Goal: Information Seeking & Learning: Learn about a topic

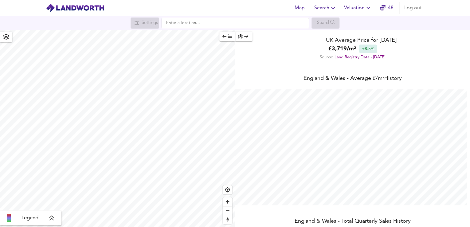
scroll to position [227, 470]
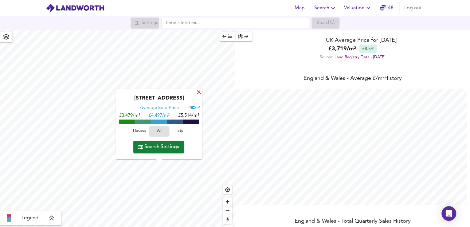
click at [199, 94] on div "X" at bounding box center [198, 93] width 5 height 6
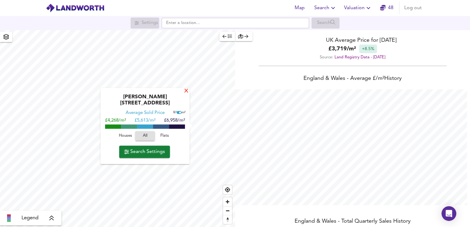
click at [186, 94] on div "X" at bounding box center [186, 92] width 5 height 6
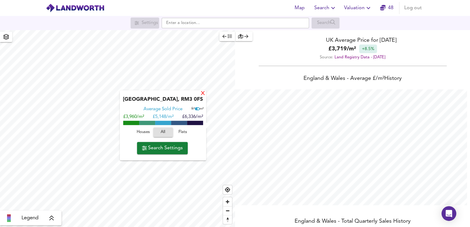
click at [203, 95] on div "X" at bounding box center [202, 94] width 5 height 6
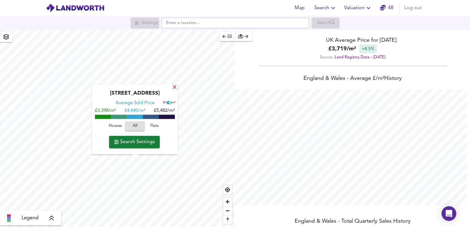
click at [172, 88] on div "X" at bounding box center [174, 88] width 5 height 6
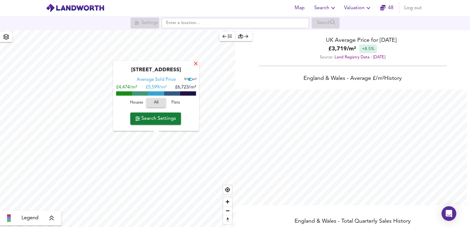
click at [194, 64] on div "X" at bounding box center [195, 64] width 5 height 6
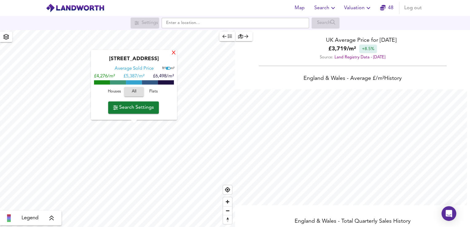
click at [174, 54] on div "X" at bounding box center [173, 53] width 5 height 6
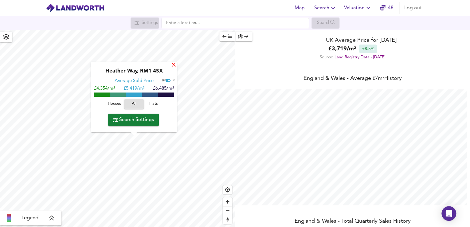
click at [172, 66] on div "X" at bounding box center [173, 66] width 5 height 6
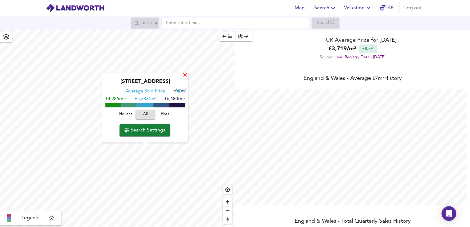
click at [184, 75] on div "X" at bounding box center [185, 76] width 5 height 6
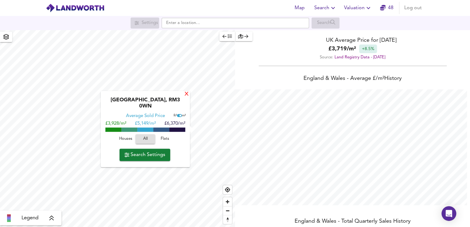
click at [187, 97] on div "X" at bounding box center [186, 95] width 5 height 6
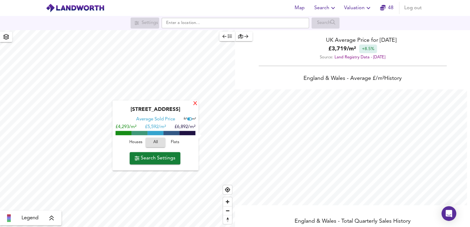
click at [194, 104] on div "X" at bounding box center [195, 104] width 5 height 6
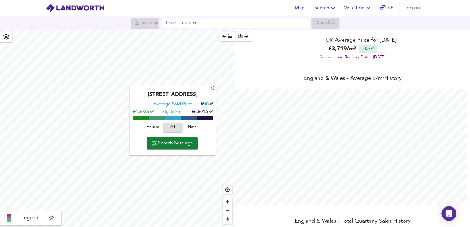
click at [213, 89] on div "X" at bounding box center [212, 89] width 5 height 6
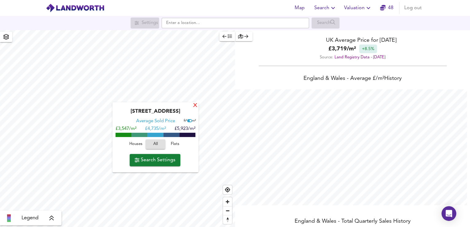
click at [197, 108] on div "X" at bounding box center [195, 106] width 5 height 6
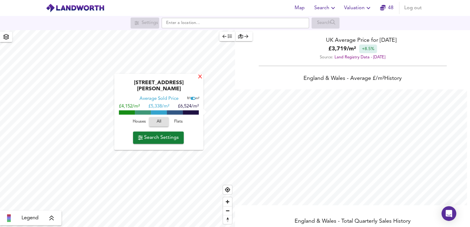
click at [199, 80] on div "X" at bounding box center [200, 77] width 5 height 6
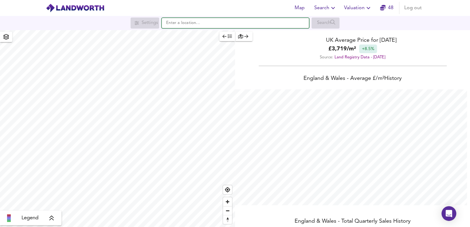
click at [221, 22] on input "text" at bounding box center [236, 23] width 148 height 10
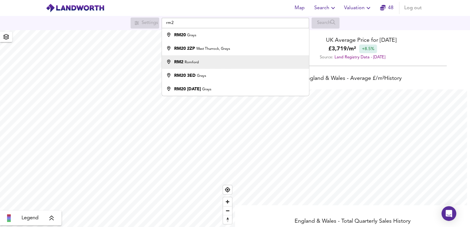
click at [188, 64] on small "Romford" at bounding box center [192, 63] width 14 height 4
type input "Romford RM2"
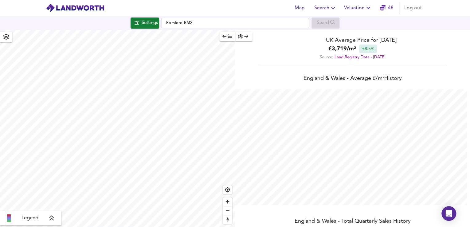
checkbox input "false"
checkbox input "true"
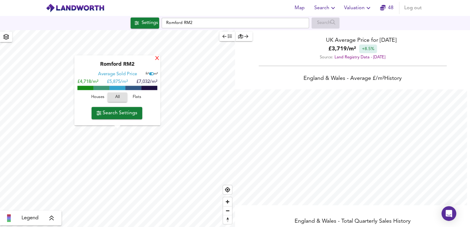
click at [157, 60] on div "X" at bounding box center [157, 59] width 5 height 6
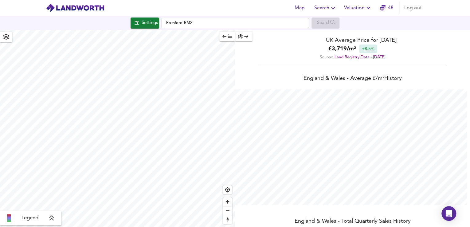
click at [241, 35] on icon "button" at bounding box center [240, 36] width 5 height 4
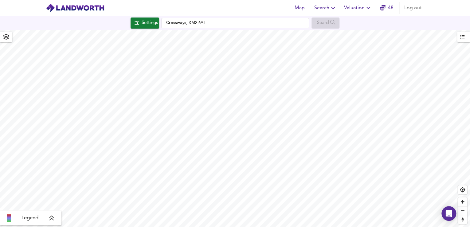
type input "1622"
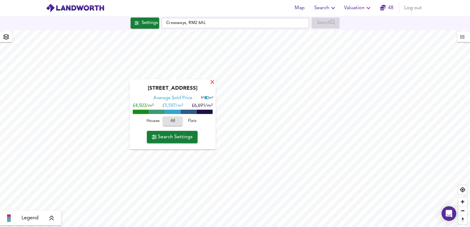
click at [213, 82] on div "X" at bounding box center [212, 83] width 5 height 6
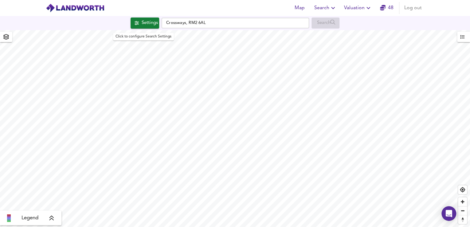
click at [144, 20] on div "Settings" at bounding box center [149, 23] width 16 height 8
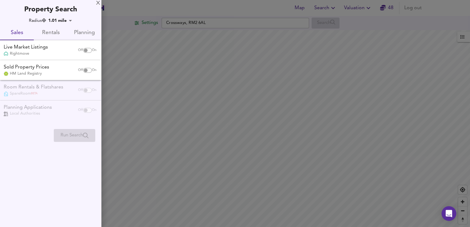
click at [84, 49] on input "checkbox" at bounding box center [85, 50] width 15 height 5
checkbox input "true"
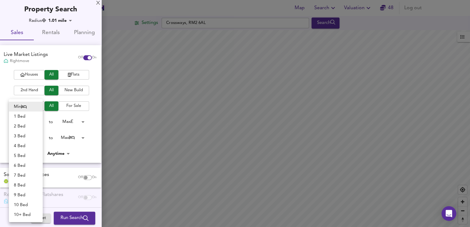
click at [39, 138] on body "Map Search Valuation 48 Log out Settings Crossways, RM2 6AL Search Legend UK Av…" at bounding box center [235, 113] width 470 height 227
click at [23, 128] on li "2 Bed" at bounding box center [26, 126] width 34 height 10
type input "2"
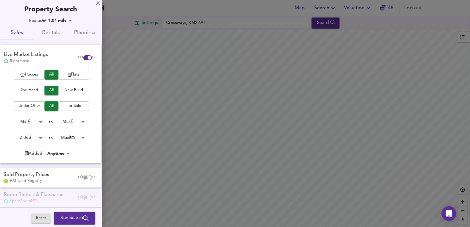
click at [76, 122] on body "Map Search Valuation 48 Log out Settings Crossways, RM2 6AL Search Legend UK Av…" at bounding box center [235, 113] width 470 height 227
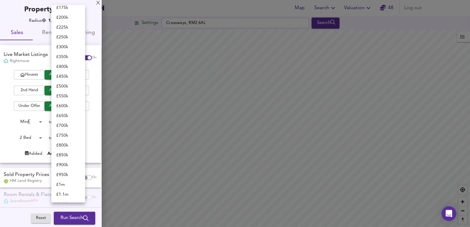
scroll to position [83, 0]
click at [66, 49] on li "£ 300k" at bounding box center [68, 48] width 34 height 10
type input "300000"
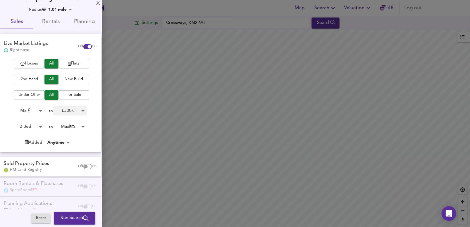
scroll to position [0, 0]
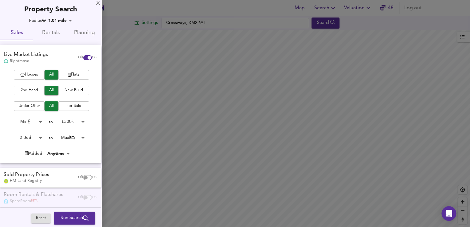
click at [69, 19] on body "Map Search Valuation 48 Log out Settings Crossways, RM2 6AL Search Legend UK Av…" at bounding box center [235, 113] width 470 height 227
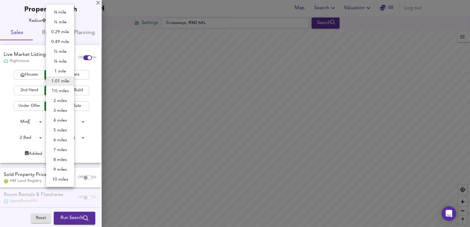
click at [61, 109] on li "3 miles" at bounding box center [60, 111] width 28 height 10
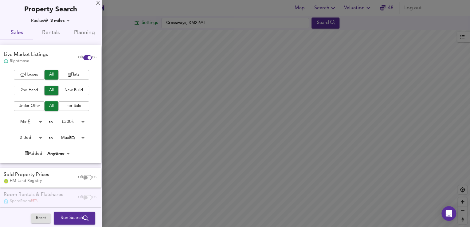
click at [189, 97] on div at bounding box center [235, 113] width 470 height 227
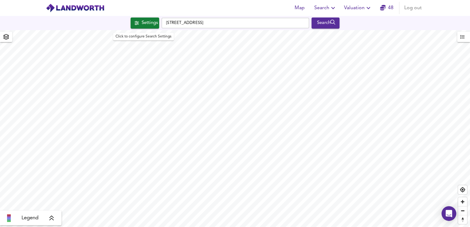
click at [136, 22] on span "Settings" at bounding box center [145, 23] width 26 height 8
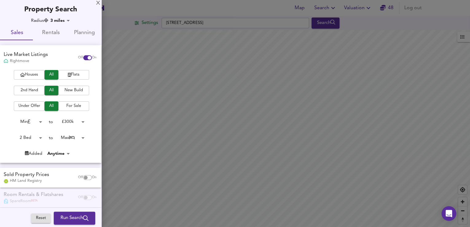
click at [67, 20] on body "Map Search Valuation 48 Log out Settings [GEOGRAPHIC_DATA] 4EJ Search Legend UK…" at bounding box center [235, 113] width 470 height 227
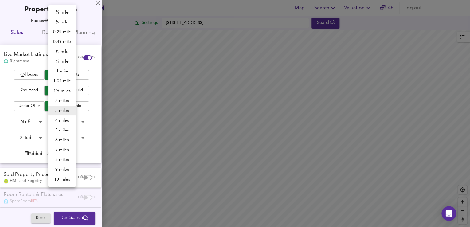
click at [61, 99] on li "2 miles" at bounding box center [62, 101] width 28 height 10
type input "3218"
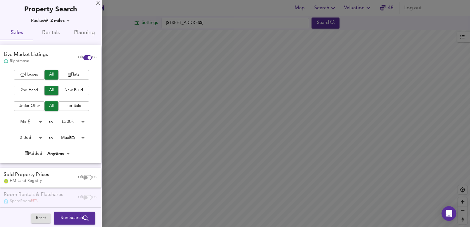
click at [156, 105] on div at bounding box center [235, 113] width 470 height 227
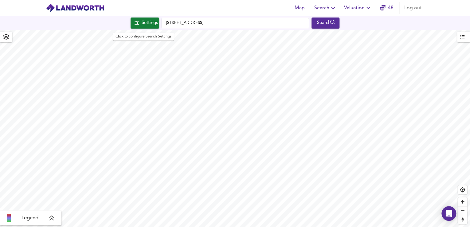
click at [135, 22] on icon "button" at bounding box center [137, 23] width 4 height 4
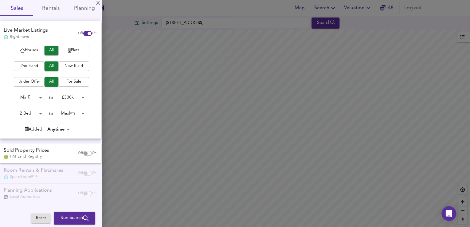
scroll to position [25, 0]
click at [65, 218] on span "Run Search" at bounding box center [75, 218] width 28 height 8
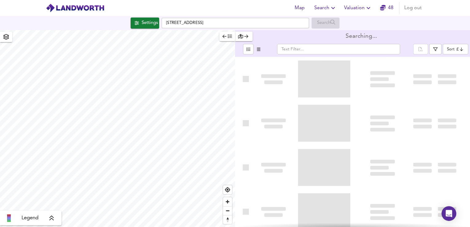
type input "bestdeal"
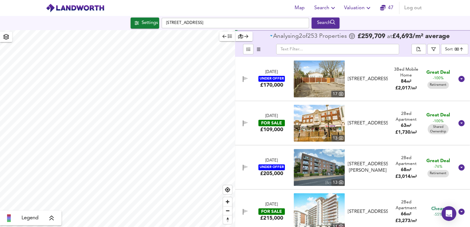
click at [300, 48] on input "text" at bounding box center [337, 49] width 123 height 10
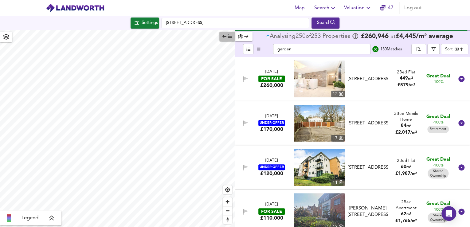
click at [231, 37] on icon "button" at bounding box center [230, 36] width 4 height 4
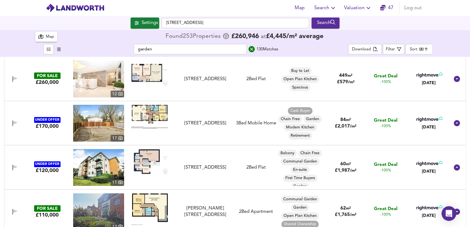
click at [190, 52] on input "garden" at bounding box center [190, 49] width 113 height 10
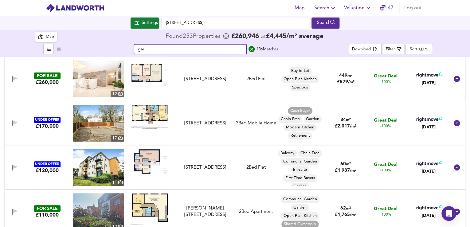
click at [121, 50] on div "gar ​ 136 Match es" at bounding box center [206, 49] width 284 height 10
type input "gar"
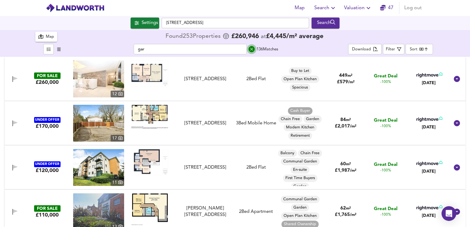
click at [252, 50] on icon "search" at bounding box center [252, 49] width 6 height 6
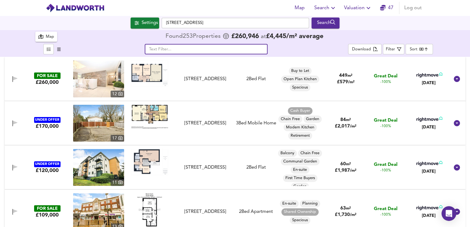
click at [227, 52] on input "text" at bounding box center [206, 49] width 123 height 10
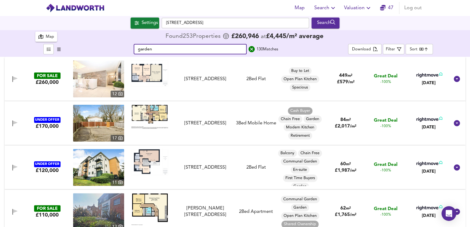
click at [209, 50] on input "garden" at bounding box center [190, 49] width 113 height 10
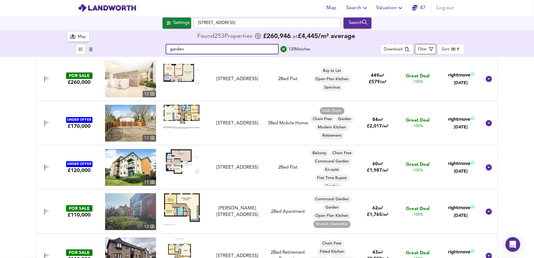
type input "garden"
click at [428, 49] on span "Filter" at bounding box center [425, 49] width 15 height 8
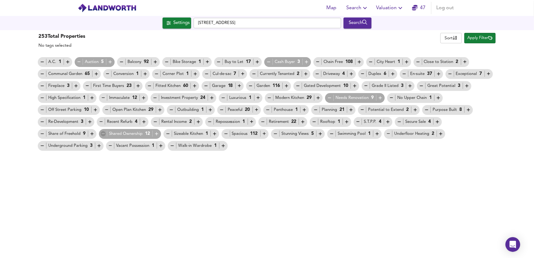
click at [101, 133] on icon "button" at bounding box center [103, 133] width 5 height 5
click at [78, 61] on icon "button" at bounding box center [79, 61] width 5 height 5
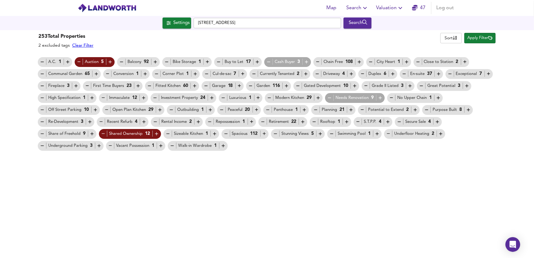
click at [287, 85] on icon "button" at bounding box center [286, 85] width 5 height 5
click at [349, 73] on icon "button" at bounding box center [351, 73] width 5 height 5
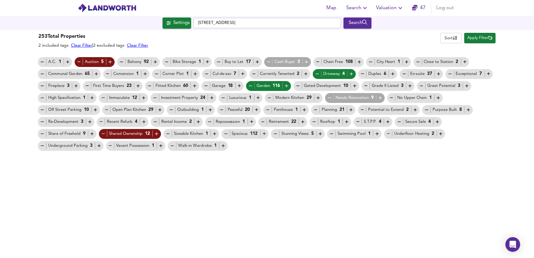
click at [470, 38] on span "Apply Filter" at bounding box center [480, 38] width 25 height 7
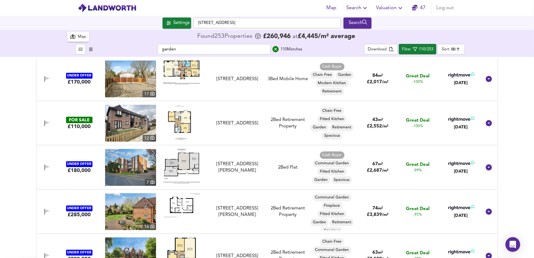
click at [274, 50] on icon "search" at bounding box center [275, 48] width 7 height 7
click at [416, 49] on icon "button" at bounding box center [415, 49] width 4 height 4
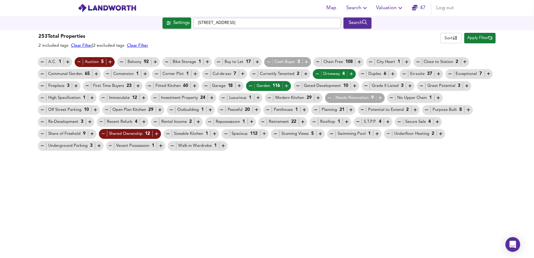
click at [251, 85] on icon "button" at bounding box center [250, 85] width 5 height 5
click at [250, 84] on icon "button" at bounding box center [250, 85] width 5 height 5
click at [470, 38] on span "Apply Filter" at bounding box center [480, 38] width 25 height 7
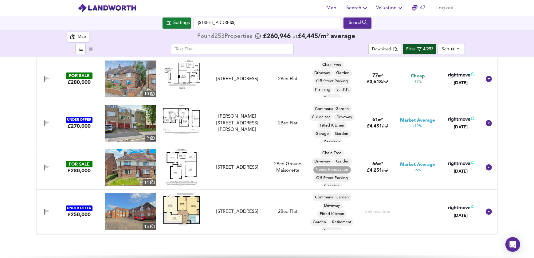
click at [411, 50] on div "Filter" at bounding box center [410, 49] width 9 height 7
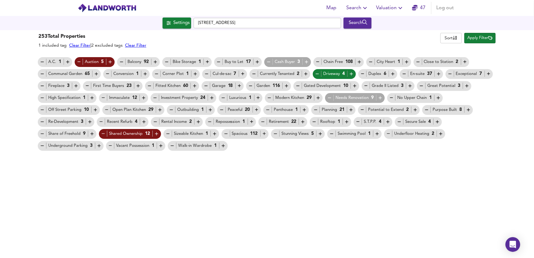
click at [316, 74] on icon "button" at bounding box center [317, 74] width 3 height 0
click at [318, 73] on icon "button" at bounding box center [317, 73] width 5 height 5
click at [287, 86] on icon "button" at bounding box center [286, 86] width 3 height 3
click at [470, 39] on span "Apply Filter" at bounding box center [480, 38] width 25 height 7
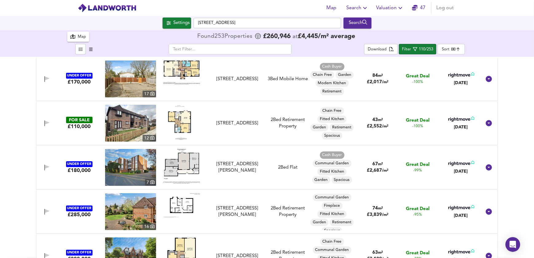
click at [445, 51] on body "Map Search Valuation 47 Log out Settings Pettits Close, RM1 4EB Search 253 Resu…" at bounding box center [267, 129] width 534 height 258
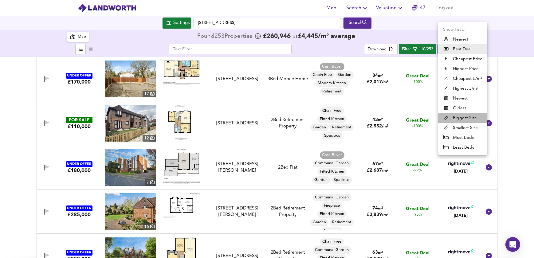
click at [464, 118] on li "Biggest Size" at bounding box center [462, 118] width 49 height 10
type input "biggest"
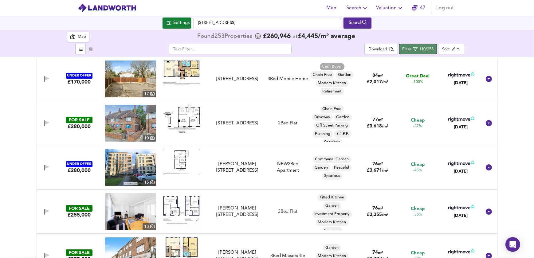
click at [422, 47] on div "110/253" at bounding box center [427, 49] width 14 height 7
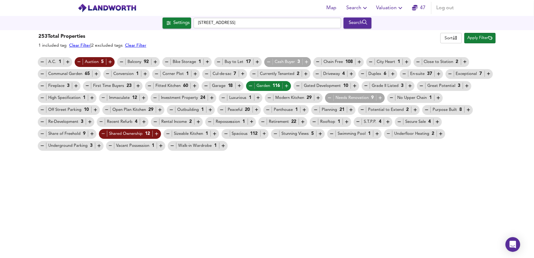
click at [470, 38] on span "Apply Filter" at bounding box center [480, 38] width 25 height 7
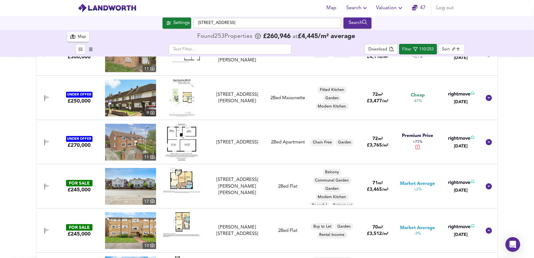
scroll to position [363, 0]
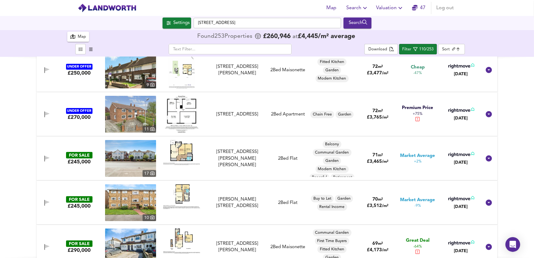
drag, startPoint x: 353, startPoint y: 152, endPoint x: 352, endPoint y: 157, distance: 5.0
click at [352, 157] on div "Balcony Communal Garden Garden Modern Kitchen Peaceful Retirement Spacious" at bounding box center [332, 165] width 47 height 50
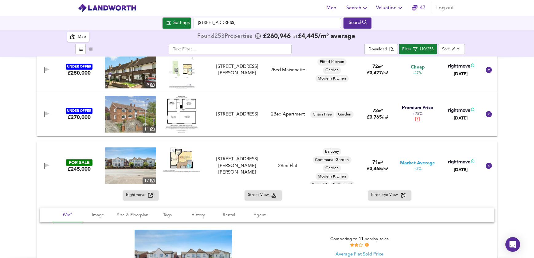
click at [178, 157] on img at bounding box center [181, 160] width 37 height 25
click at [84, 111] on div "UNDER OFFER" at bounding box center [79, 111] width 26 height 6
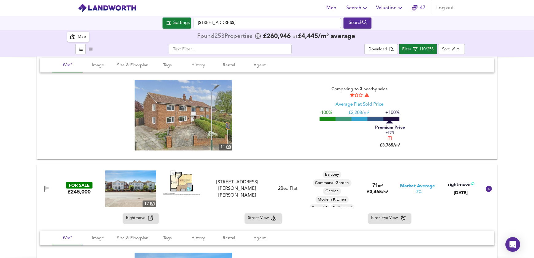
scroll to position [475, 0]
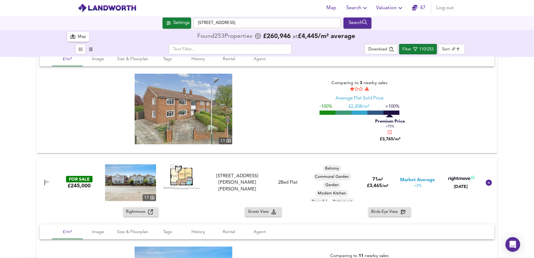
click at [133, 211] on span "Rightmove" at bounding box center [137, 212] width 22 height 7
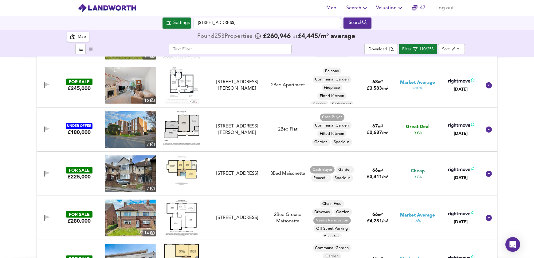
scroll to position [978, 0]
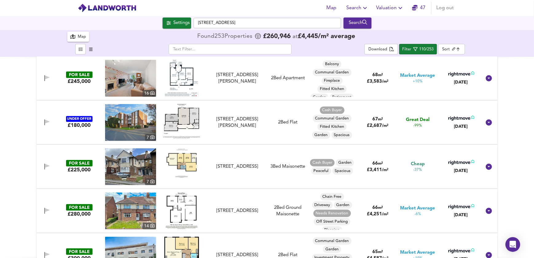
drag, startPoint x: 80, startPoint y: 163, endPoint x: 98, endPoint y: 164, distance: 18.5
click at [80, 163] on div "FOR SALE" at bounding box center [79, 163] width 26 height 6
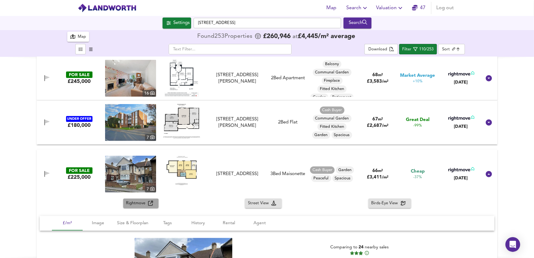
click at [138, 200] on span "Rightmove" at bounding box center [137, 203] width 22 height 7
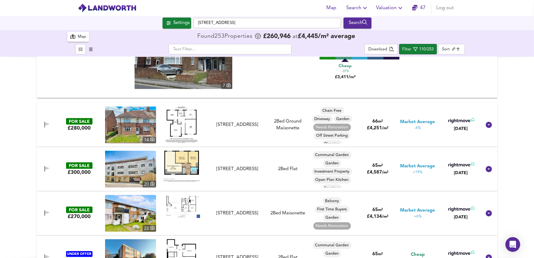
scroll to position [1202, 0]
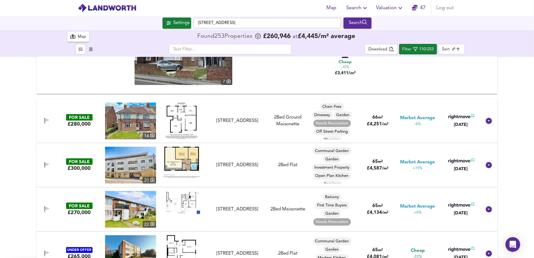
click at [86, 117] on div "FOR SALE" at bounding box center [79, 117] width 26 height 6
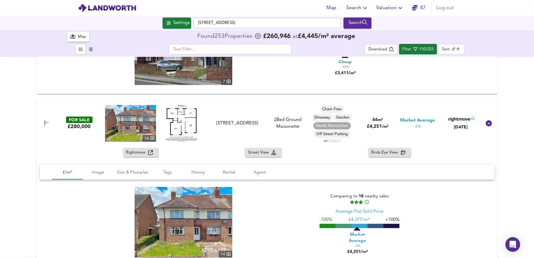
click at [132, 153] on span "Rightmove" at bounding box center [137, 152] width 22 height 7
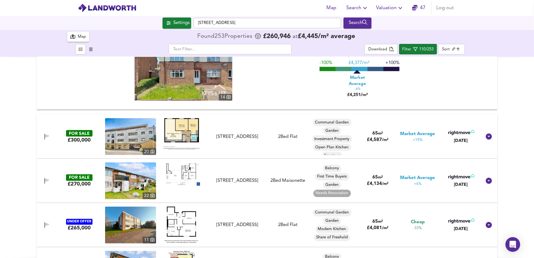
scroll to position [1369, 0]
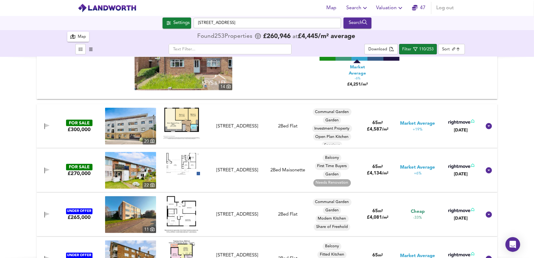
click at [147, 125] on img at bounding box center [130, 126] width 51 height 37
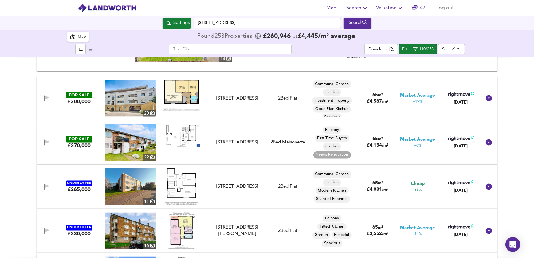
click at [184, 128] on img at bounding box center [181, 135] width 37 height 23
click at [89, 137] on div "FOR SALE" at bounding box center [79, 139] width 26 height 6
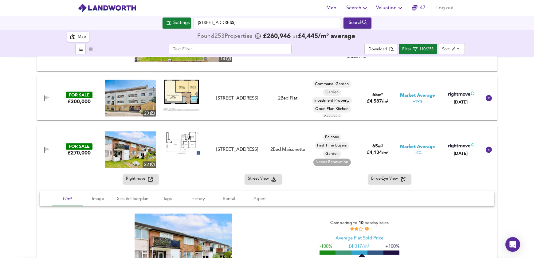
click at [143, 177] on span "Rightmove" at bounding box center [137, 179] width 22 height 7
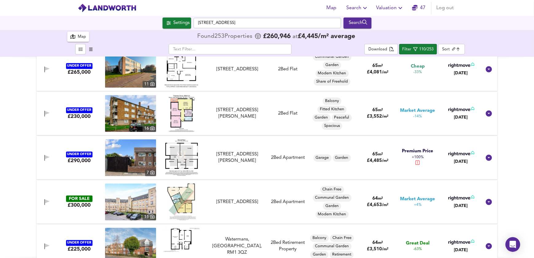
scroll to position [1677, 0]
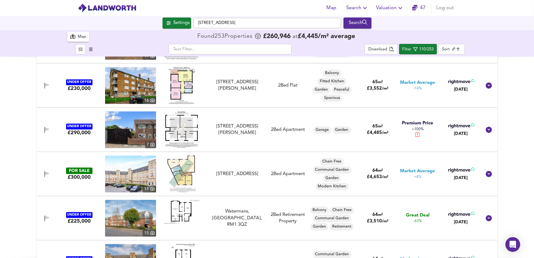
click at [77, 126] on div "UNDER OFFER" at bounding box center [79, 127] width 26 height 6
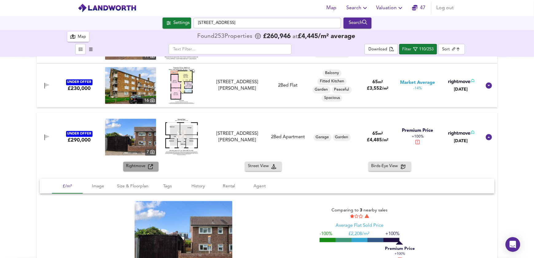
click at [142, 166] on span "Rightmove" at bounding box center [137, 166] width 22 height 7
click at [135, 165] on span "Rightmove" at bounding box center [137, 166] width 22 height 7
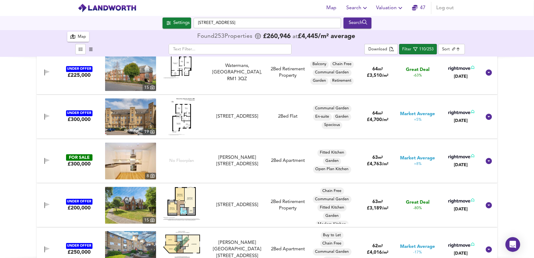
scroll to position [1984, 0]
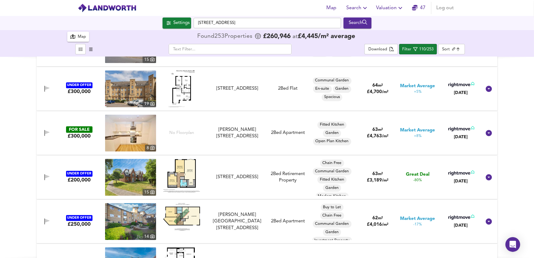
click at [84, 172] on div "UNDER OFFER" at bounding box center [79, 174] width 26 height 6
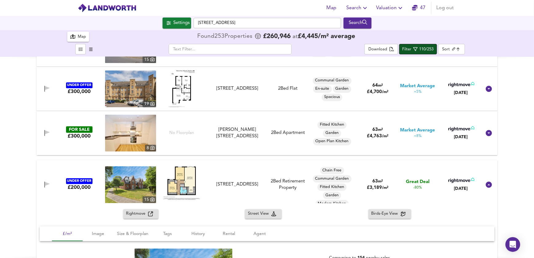
click at [413, 48] on span "Filter 110/253" at bounding box center [417, 49] width 31 height 8
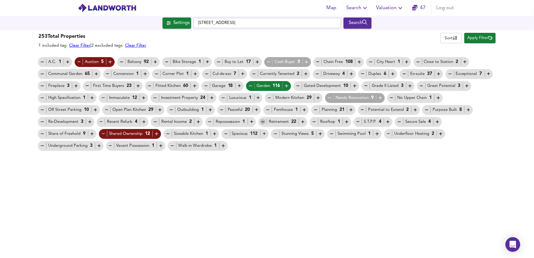
click at [263, 121] on icon "button" at bounding box center [262, 121] width 5 height 5
click at [470, 40] on span "Apply Filter" at bounding box center [480, 38] width 25 height 7
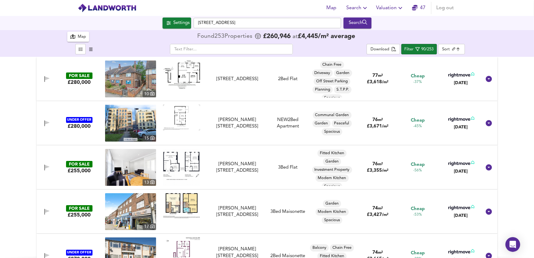
drag, startPoint x: 81, startPoint y: 164, endPoint x: 133, endPoint y: 160, distance: 52.8
click at [81, 164] on div "FOR SALE" at bounding box center [79, 164] width 26 height 6
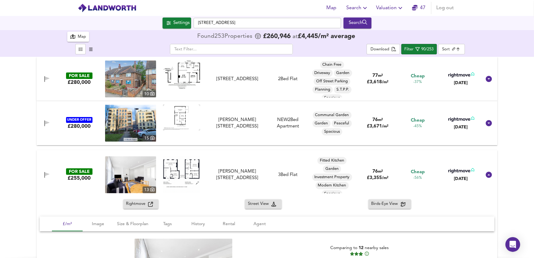
click at [142, 206] on span "Rightmove" at bounding box center [137, 204] width 22 height 7
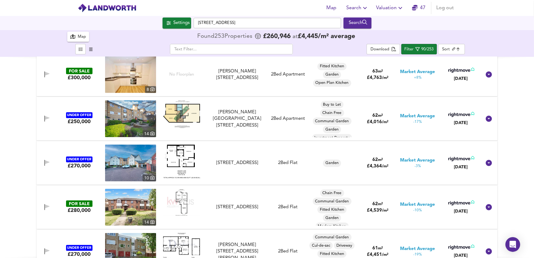
scroll to position [1174, 0]
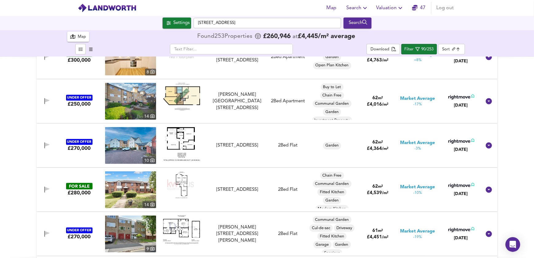
drag, startPoint x: 80, startPoint y: 142, endPoint x: 87, endPoint y: 143, distance: 7.1
click at [80, 142] on div "UNDER OFFER" at bounding box center [79, 142] width 26 height 6
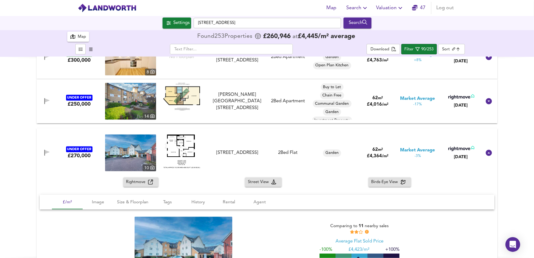
click at [139, 182] on span "Rightmove" at bounding box center [137, 182] width 22 height 7
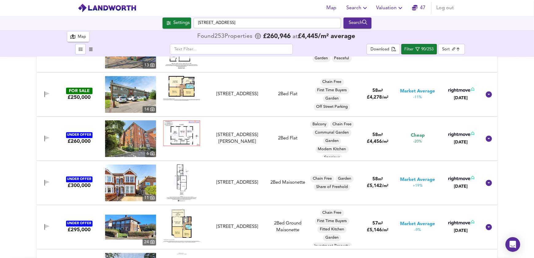
scroll to position [1677, 0]
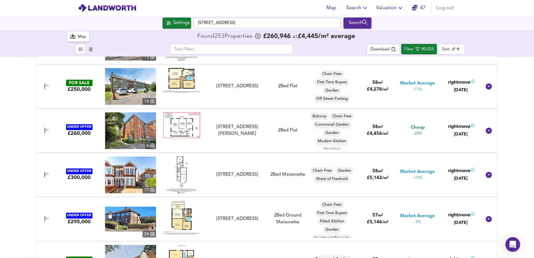
drag, startPoint x: 84, startPoint y: 170, endPoint x: 86, endPoint y: 173, distance: 3.9
click at [84, 170] on div "UNDER OFFER" at bounding box center [79, 171] width 26 height 6
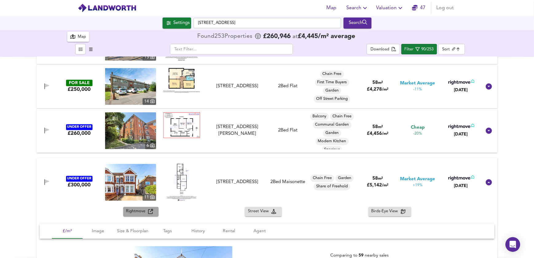
click at [133, 209] on span "Rightmove" at bounding box center [137, 211] width 22 height 7
click at [73, 178] on div "UNDER OFFER" at bounding box center [79, 179] width 26 height 6
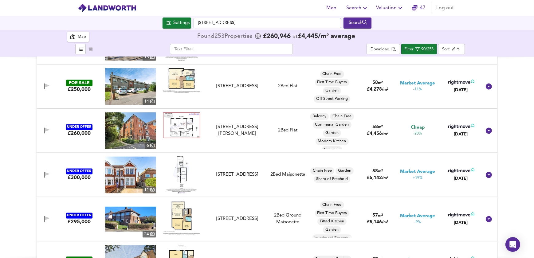
click at [117, 187] on img at bounding box center [130, 174] width 51 height 37
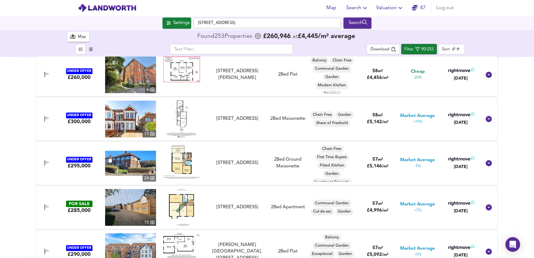
scroll to position [1761, 0]
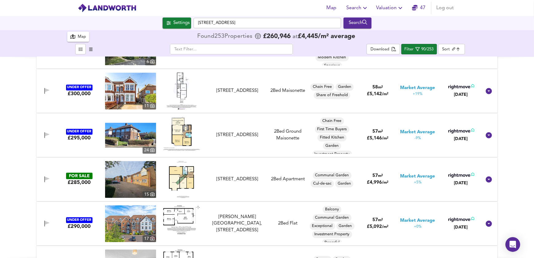
click at [82, 130] on div "UNDER OFFER" at bounding box center [79, 132] width 26 height 6
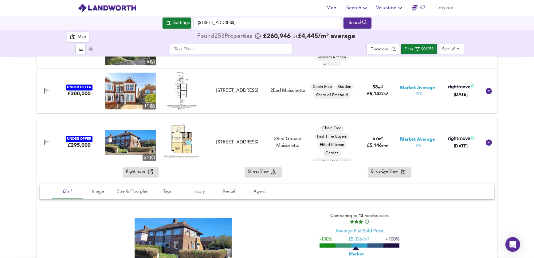
click at [135, 170] on span "Rightmove" at bounding box center [137, 171] width 22 height 7
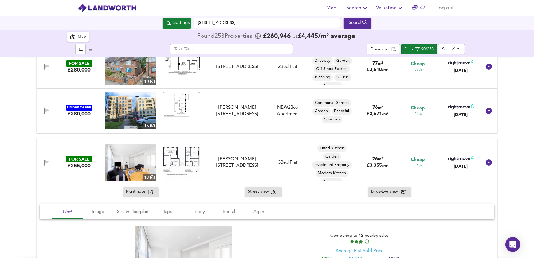
scroll to position [0, 0]
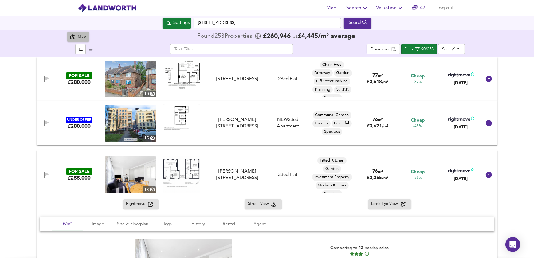
click at [73, 36] on icon "button" at bounding box center [72, 36] width 5 height 4
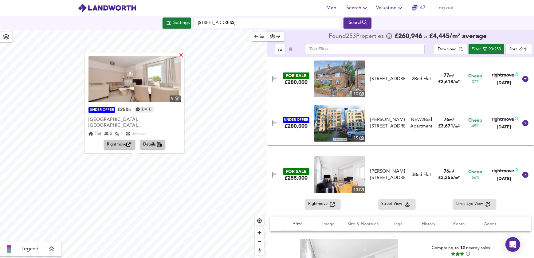
click at [179, 59] on div "X" at bounding box center [181, 56] width 5 height 6
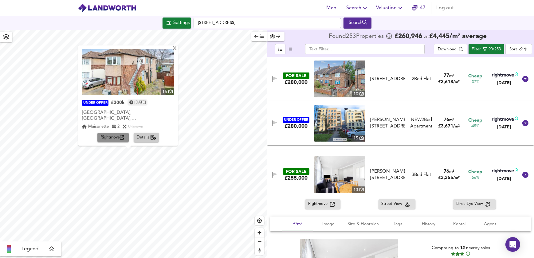
click at [117, 137] on span "Rightmove" at bounding box center [113, 137] width 25 height 7
